Goal: Check status: Check status

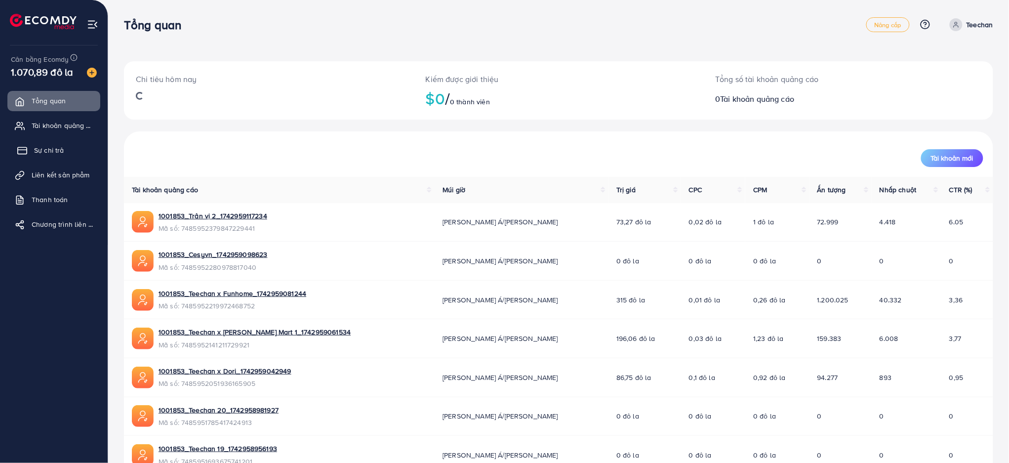
click at [50, 150] on font "Sự chi trả" at bounding box center [49, 150] width 30 height 10
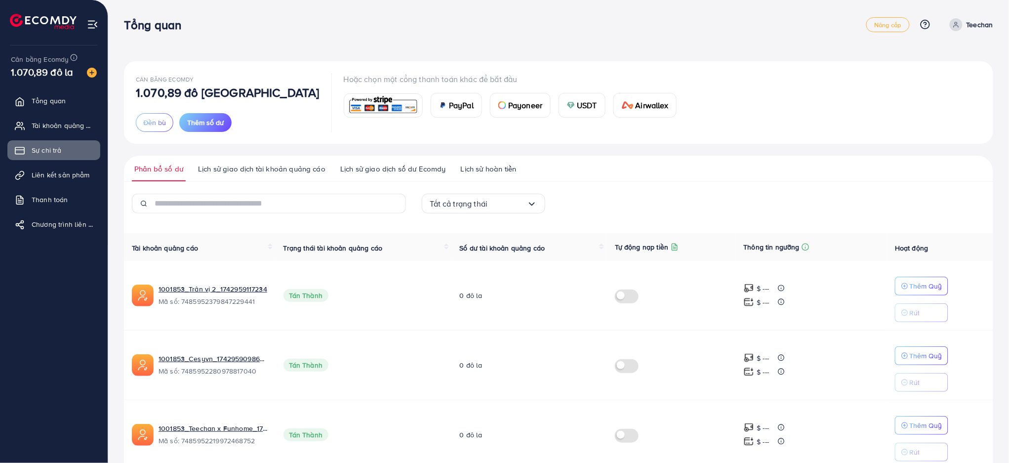
click at [265, 172] on font "Lịch sử giao dịch tài khoản quảng cáo" at bounding box center [261, 169] width 127 height 10
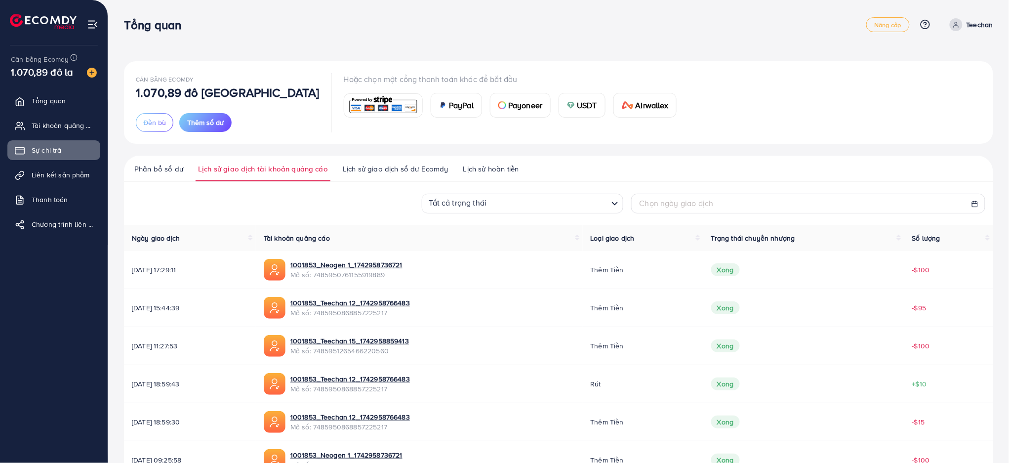
click at [420, 165] on font "Lịch sử giao dịch số dư Ecomdy" at bounding box center [396, 169] width 106 height 10
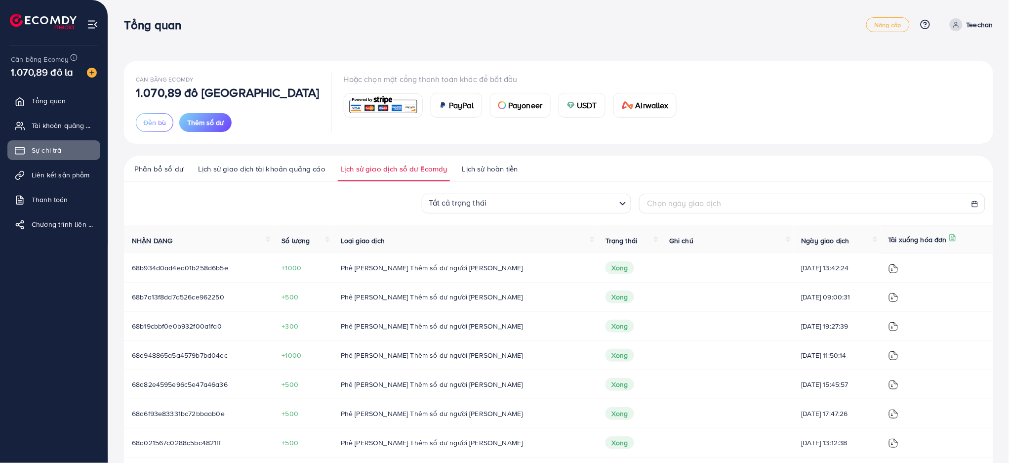
click at [284, 171] on font "Lịch sử giao dịch tài khoản quảng cáo" at bounding box center [261, 169] width 127 height 10
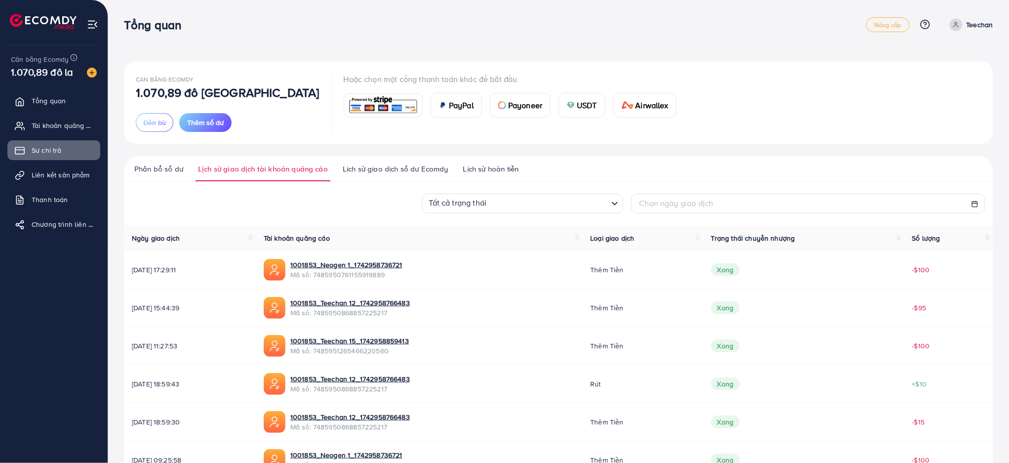
click at [696, 198] on font "Chọn ngày giao dịch" at bounding box center [677, 203] width 74 height 11
select select "*"
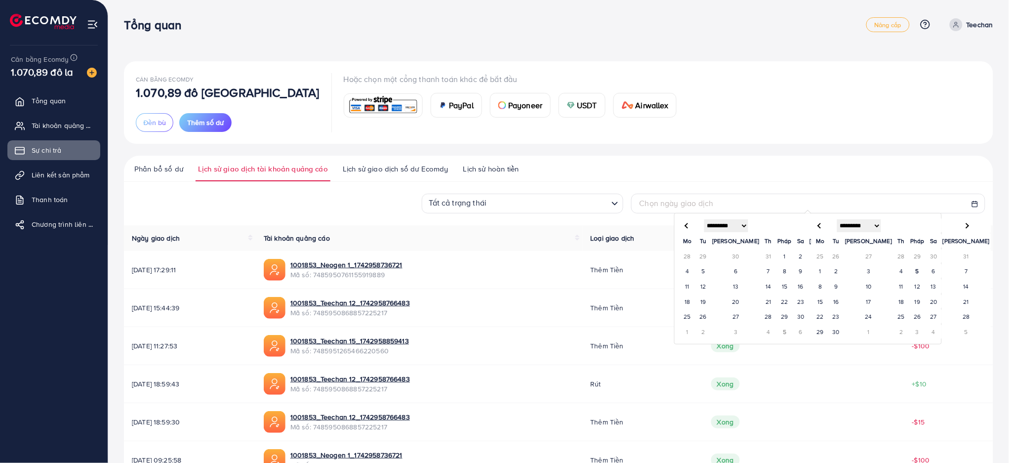
click at [777, 259] on td "1" at bounding box center [785, 255] width 17 height 15
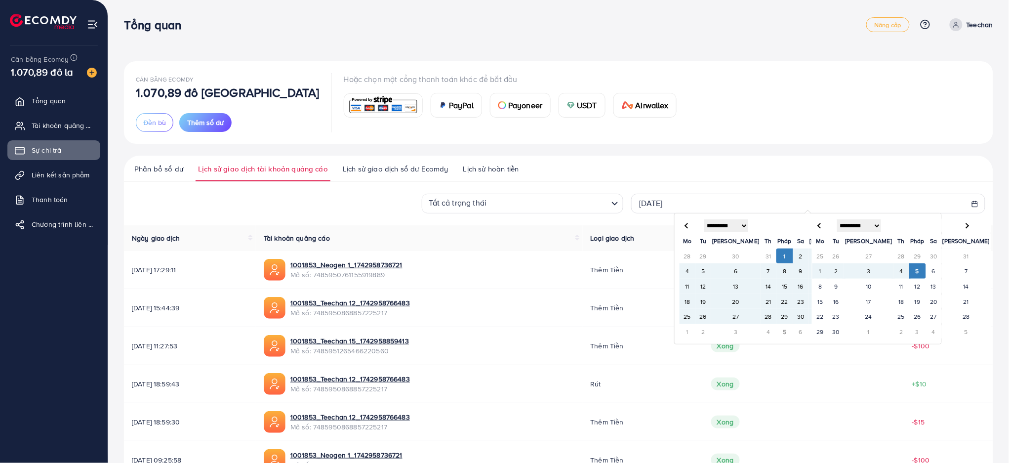
click at [916, 275] on font "5" at bounding box center [917, 271] width 3 height 8
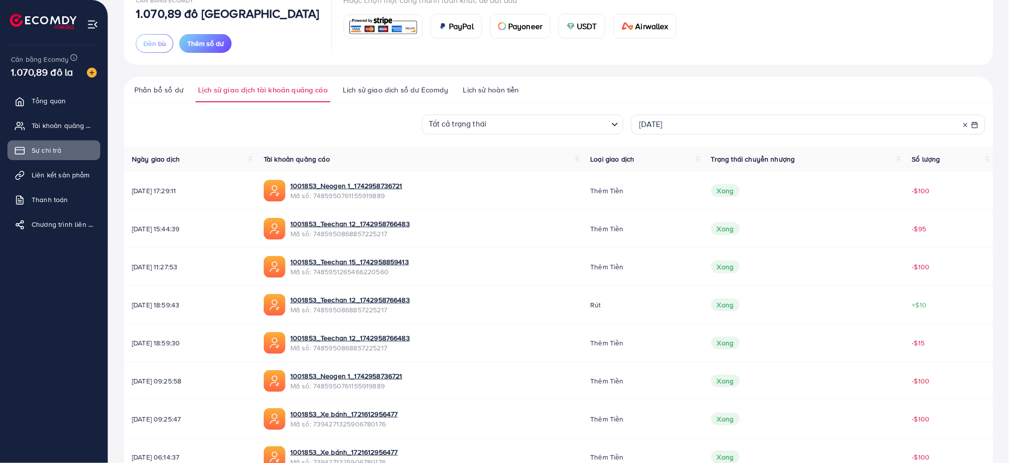
scroll to position [218, 0]
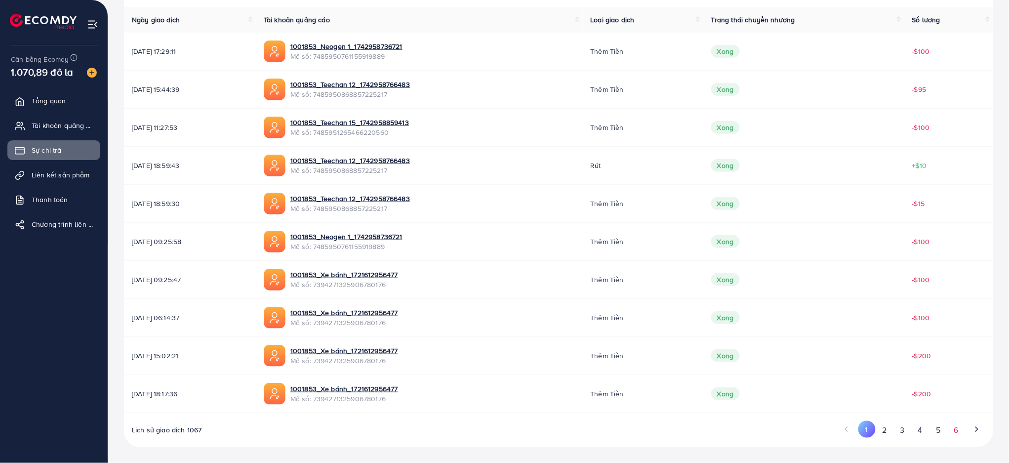
click at [953, 435] on button "6" at bounding box center [956, 430] width 18 height 18
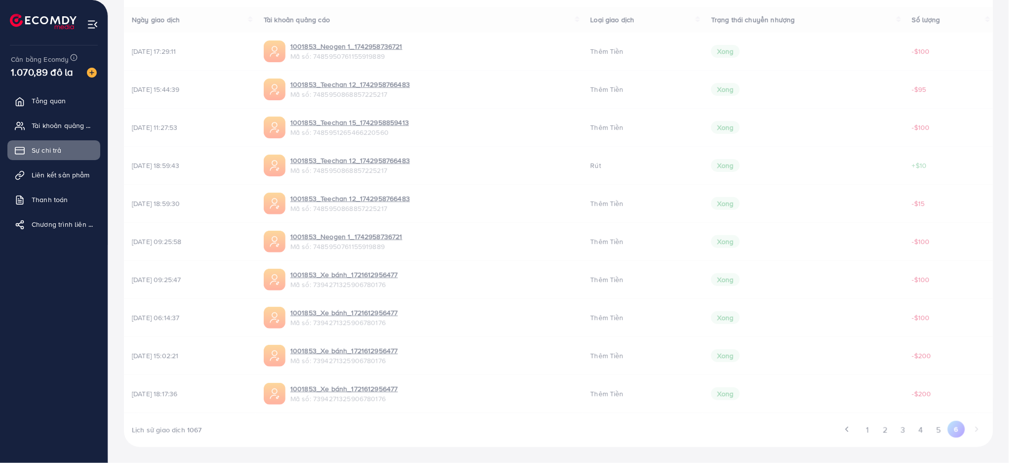
scroll to position [28, 0]
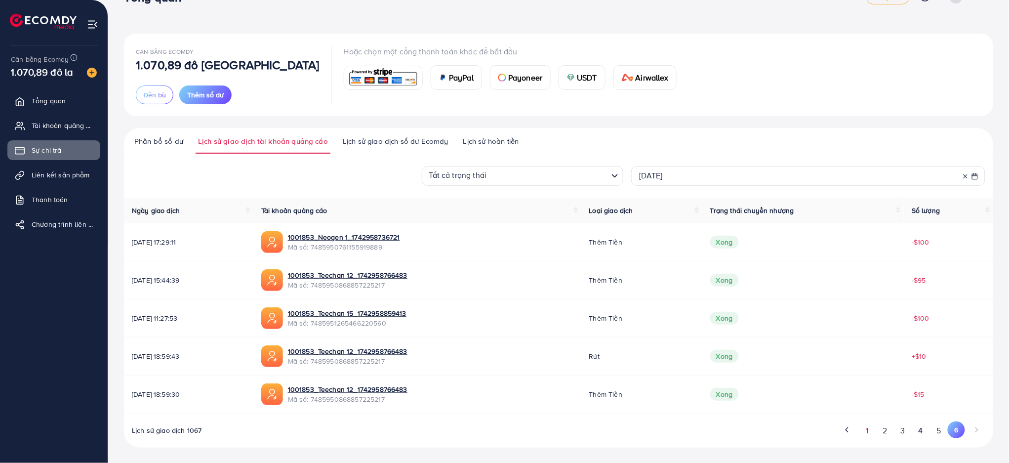
click at [868, 429] on font "1" at bounding box center [867, 430] width 2 height 11
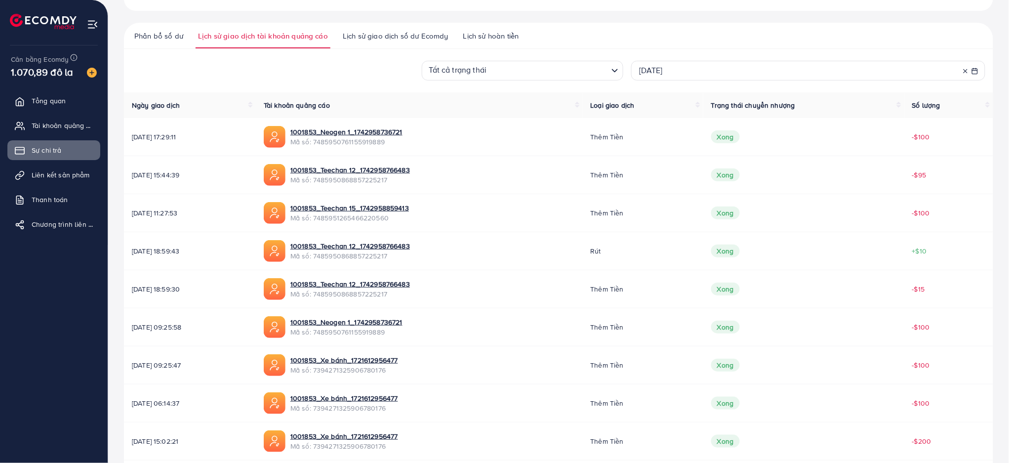
scroll to position [218, 0]
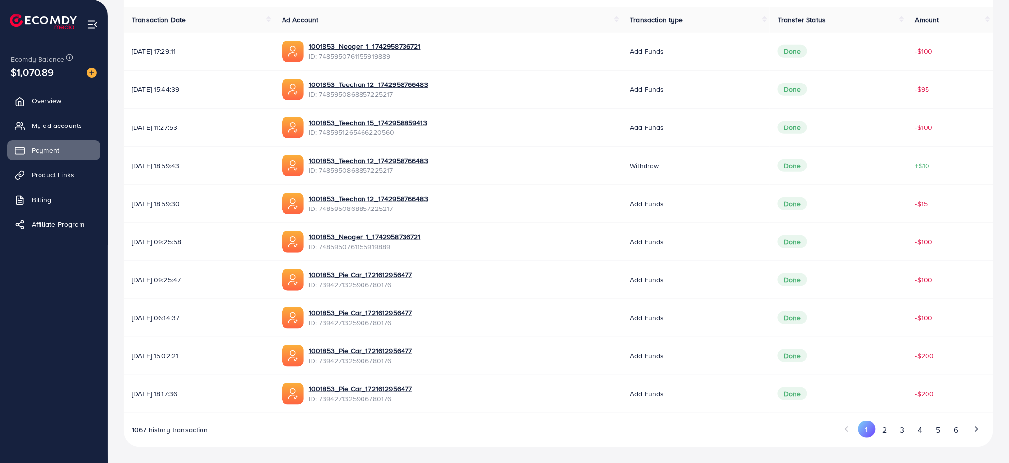
click at [532, 153] on td "1001853_Teechan 12_1742958766483 ID: 7485950868857225217" at bounding box center [448, 166] width 348 height 38
click at [884, 437] on button "2" at bounding box center [885, 430] width 18 height 18
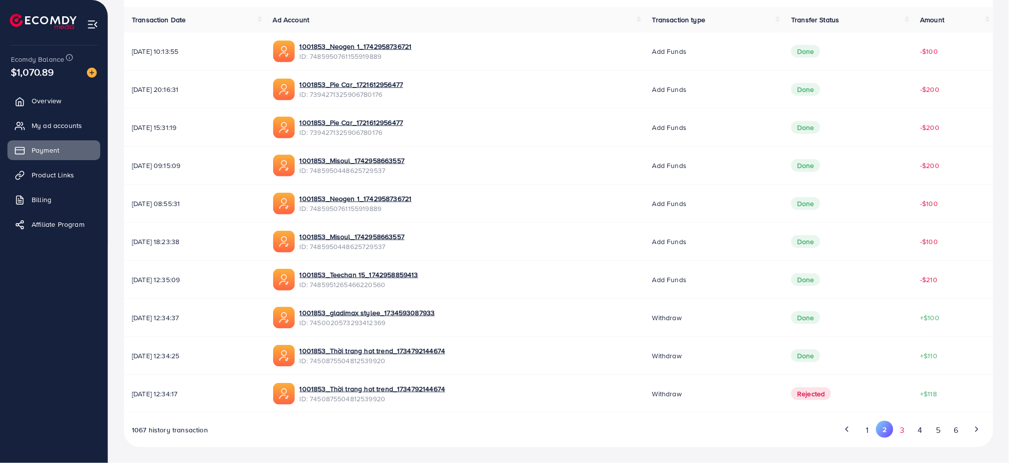
click at [902, 428] on button "3" at bounding box center [903, 430] width 18 height 18
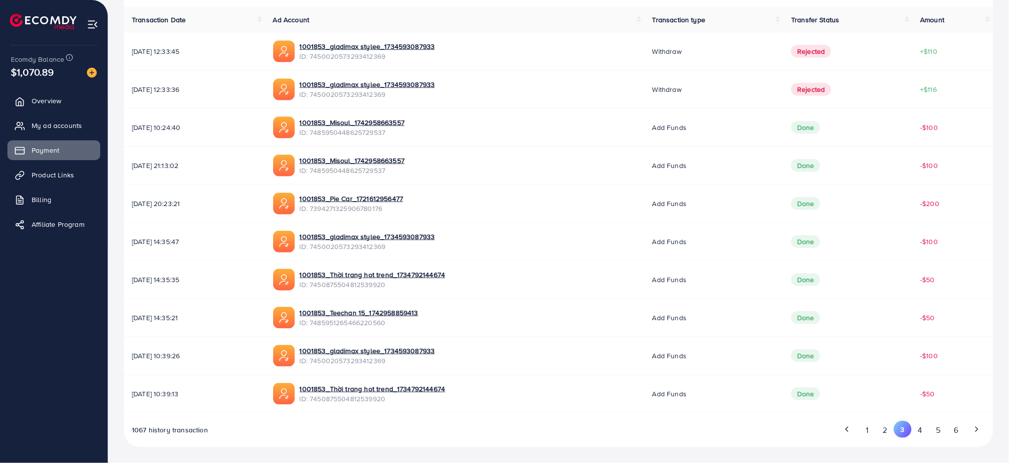
scroll to position [218, 0]
click at [921, 433] on button "4" at bounding box center [921, 430] width 18 height 18
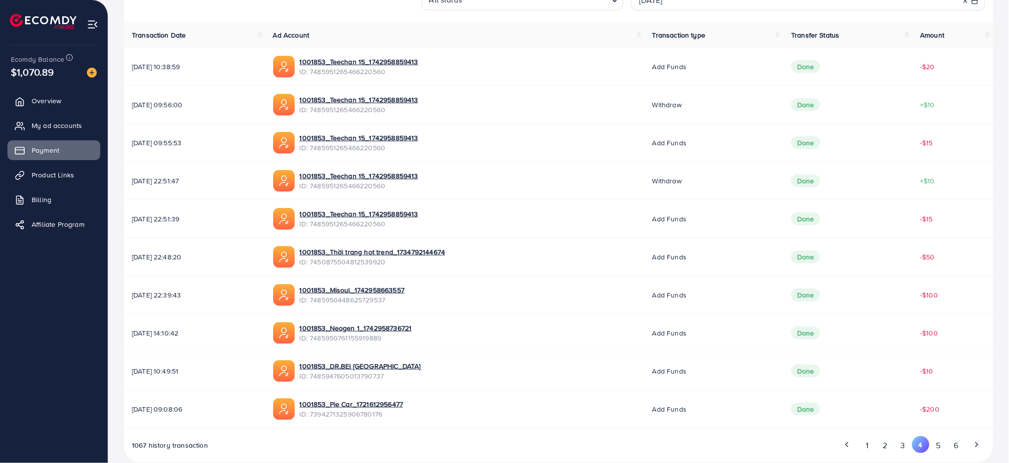
scroll to position [204, 0]
click at [936, 445] on button "5" at bounding box center [939, 444] width 18 height 18
